Goal: Transaction & Acquisition: Purchase product/service

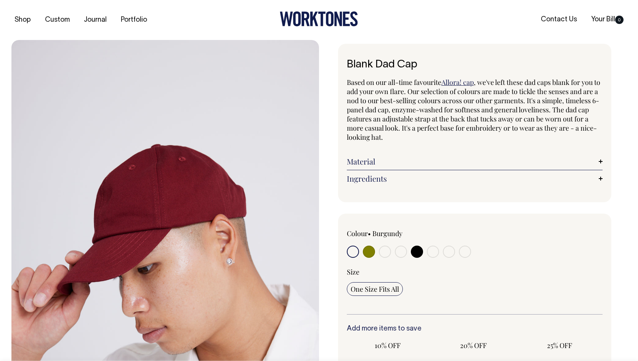
radio input "true"
select select "Black"
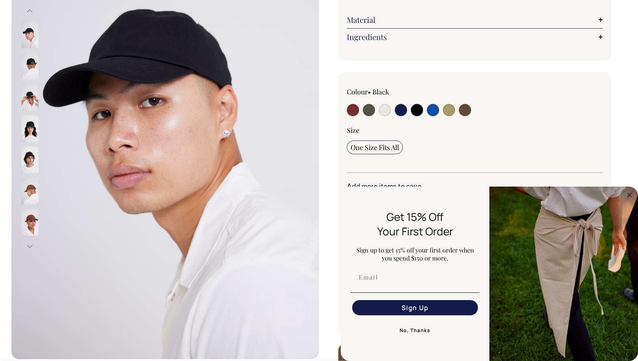
scroll to position [142, 0]
click at [24, 98] on img at bounding box center [29, 97] width 17 height 27
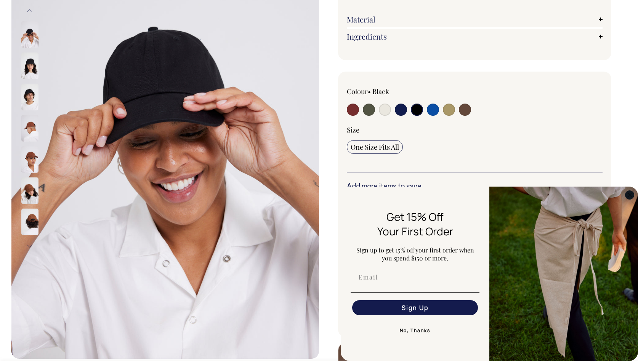
click at [630, 194] on circle "Close dialog" at bounding box center [629, 194] width 9 height 9
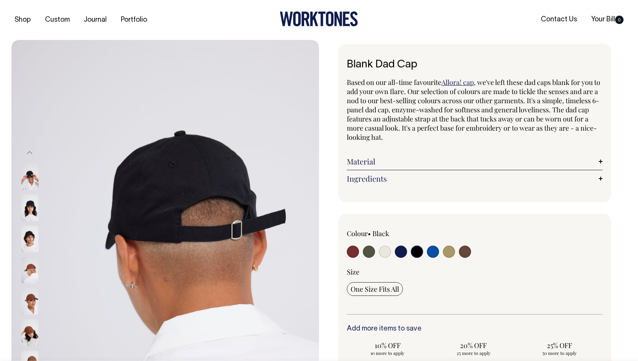
scroll to position [0, 0]
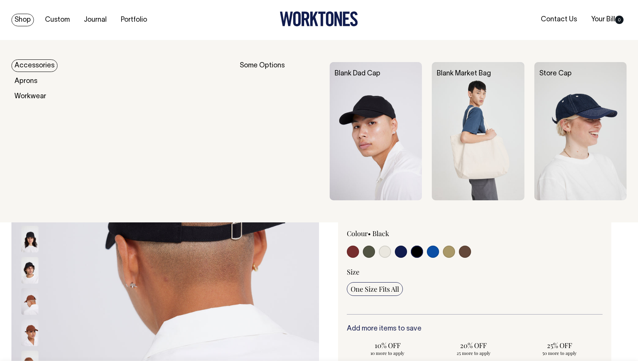
click at [27, 20] on link "Shop" at bounding box center [22, 20] width 22 height 13
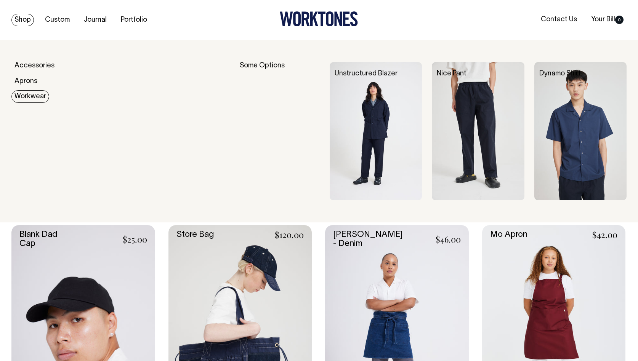
click at [27, 98] on link "Workwear" at bounding box center [30, 96] width 38 height 13
